Goal: Transaction & Acquisition: Purchase product/service

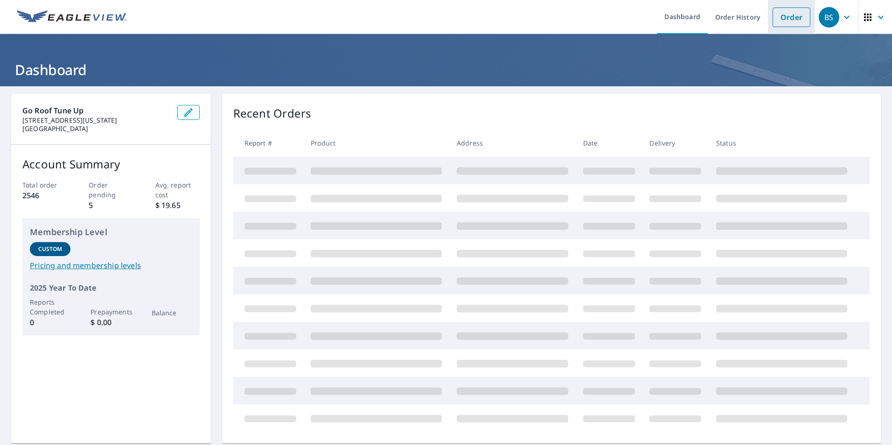
click at [785, 18] on link "Order" at bounding box center [792, 17] width 38 height 20
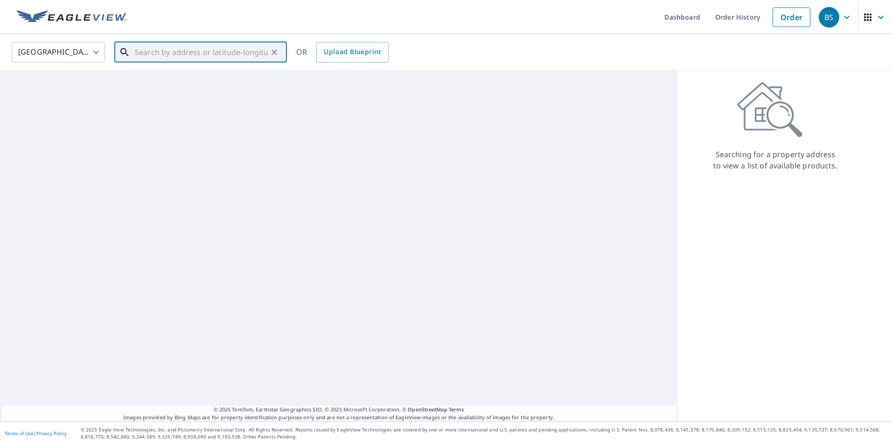
click at [204, 48] on input "text" at bounding box center [201, 52] width 133 height 26
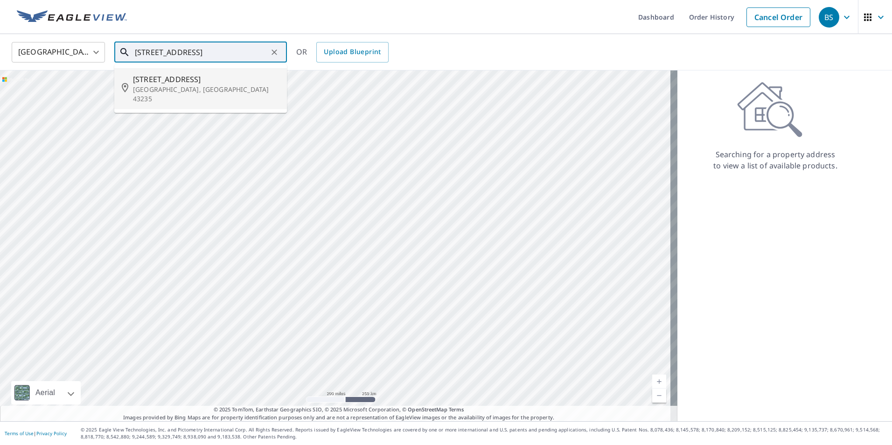
click at [180, 78] on span "[STREET_ADDRESS]" at bounding box center [206, 79] width 147 height 11
type input "[STREET_ADDRESS]"
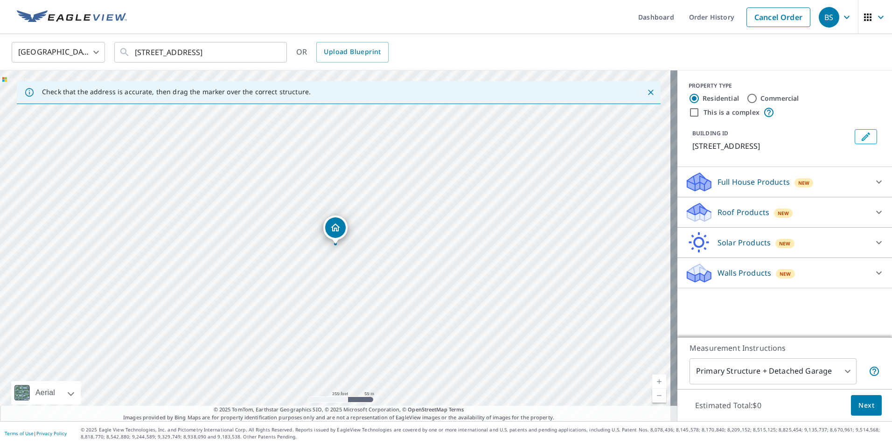
click at [858, 210] on div "Roof Products New" at bounding box center [776, 213] width 183 height 22
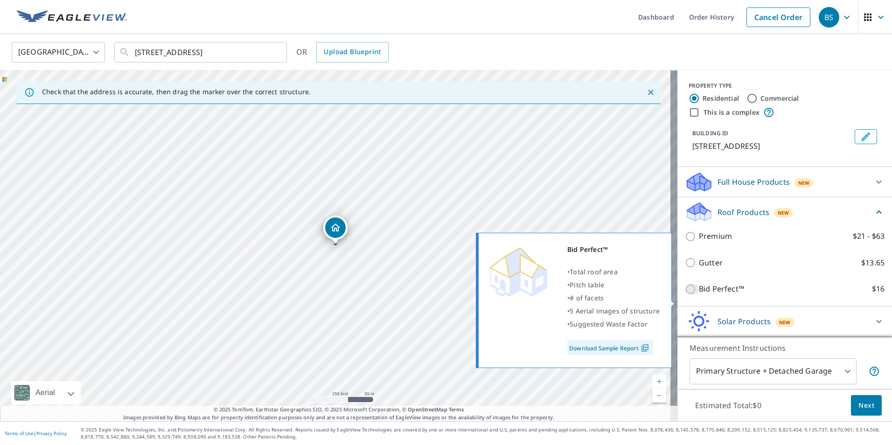
click at [686, 295] on input "Bid Perfect™ $16" at bounding box center [692, 289] width 14 height 11
checkbox input "true"
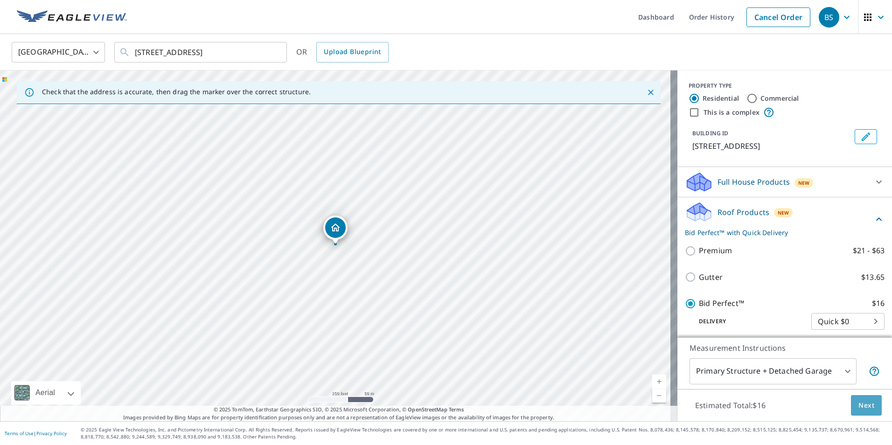
click at [861, 406] on span "Next" at bounding box center [867, 406] width 16 height 12
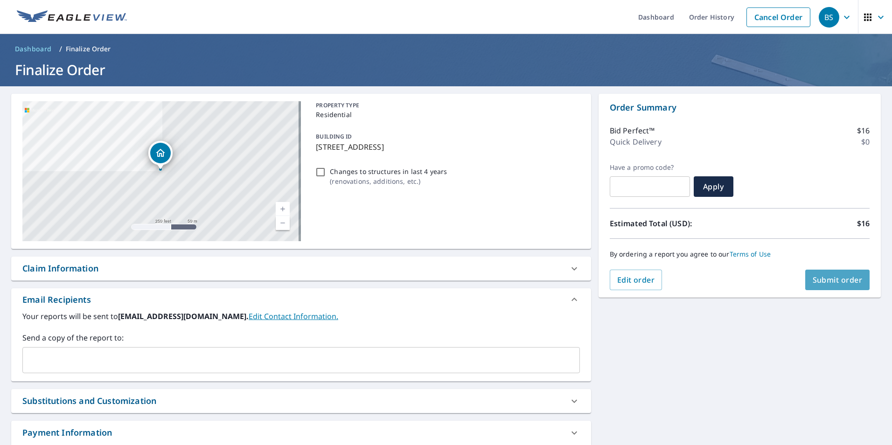
click at [840, 282] on span "Submit order" at bounding box center [838, 280] width 50 height 10
checkbox input "true"
